Goal: Navigation & Orientation: Go to known website

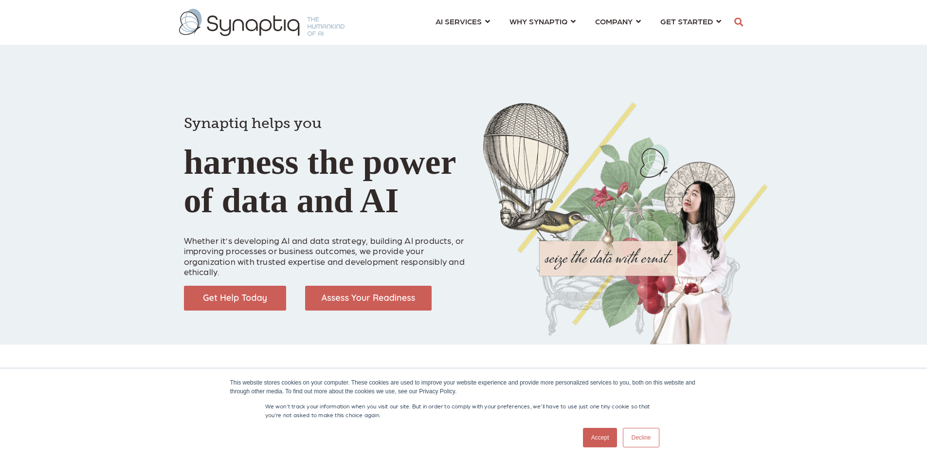
scroll to position [0, 4]
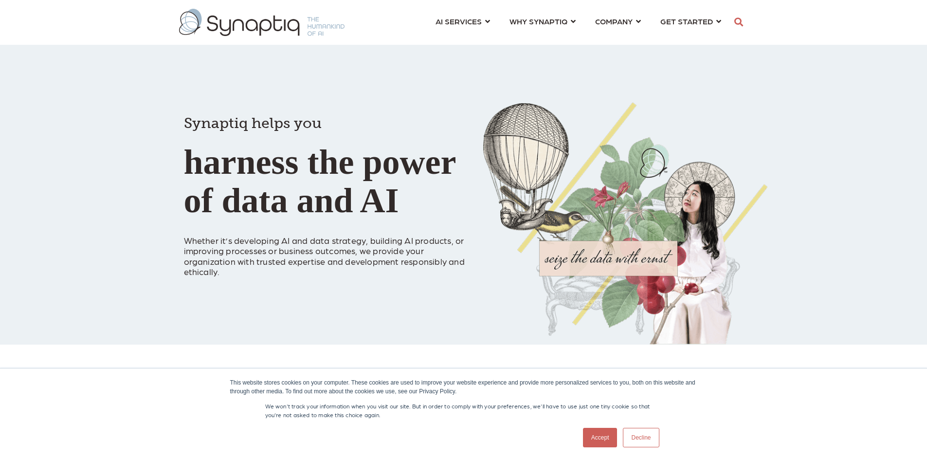
click at [274, 19] on img at bounding box center [262, 22] width 166 height 27
drag, startPoint x: 593, startPoint y: 435, endPoint x: 597, endPoint y: 432, distance: 5.7
click at [593, 435] on link "Accept" at bounding box center [600, 437] width 35 height 19
